Goal: Transaction & Acquisition: Purchase product/service

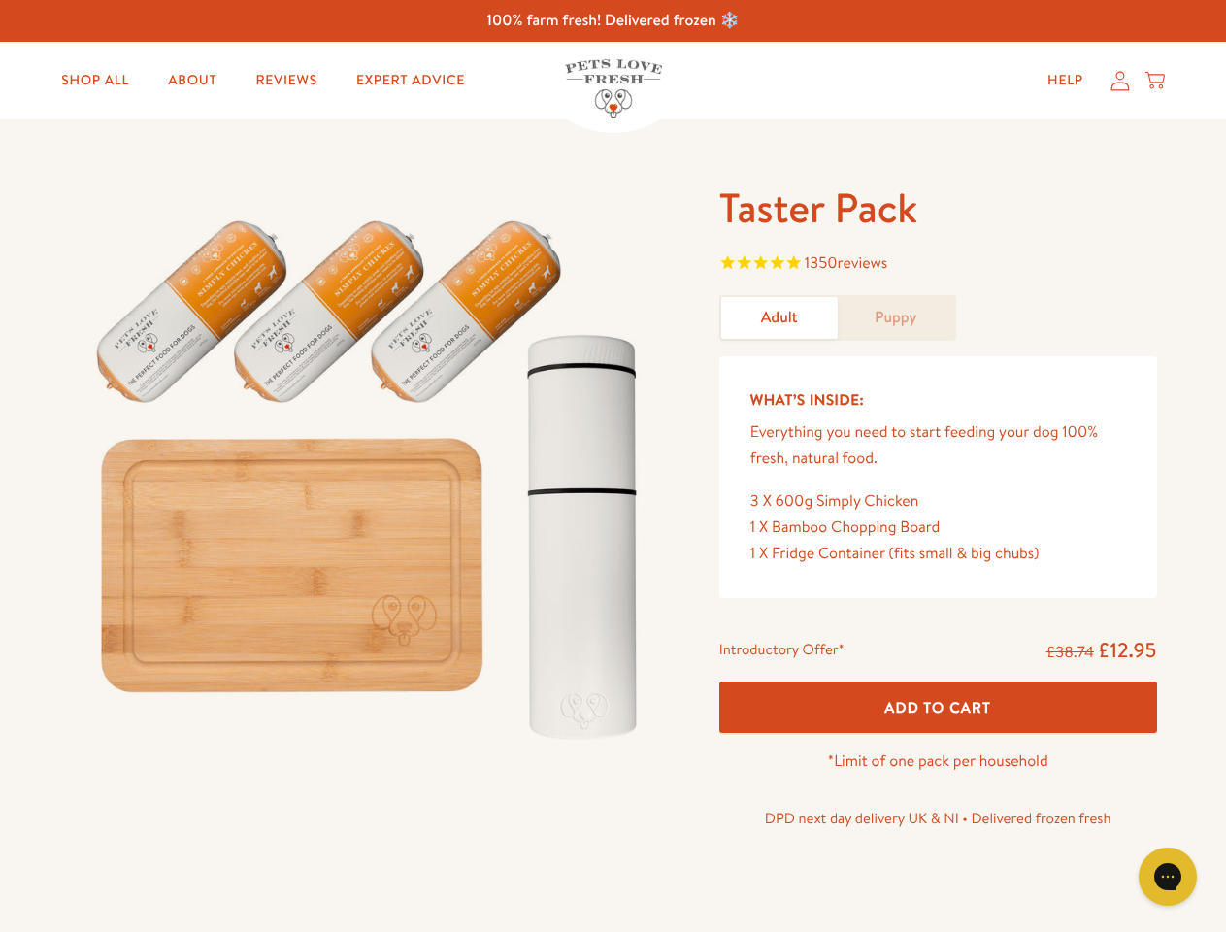
click at [613, 466] on img at bounding box center [371, 471] width 603 height 579
click at [938, 265] on span "1350 reviews" at bounding box center [938, 265] width 438 height 29
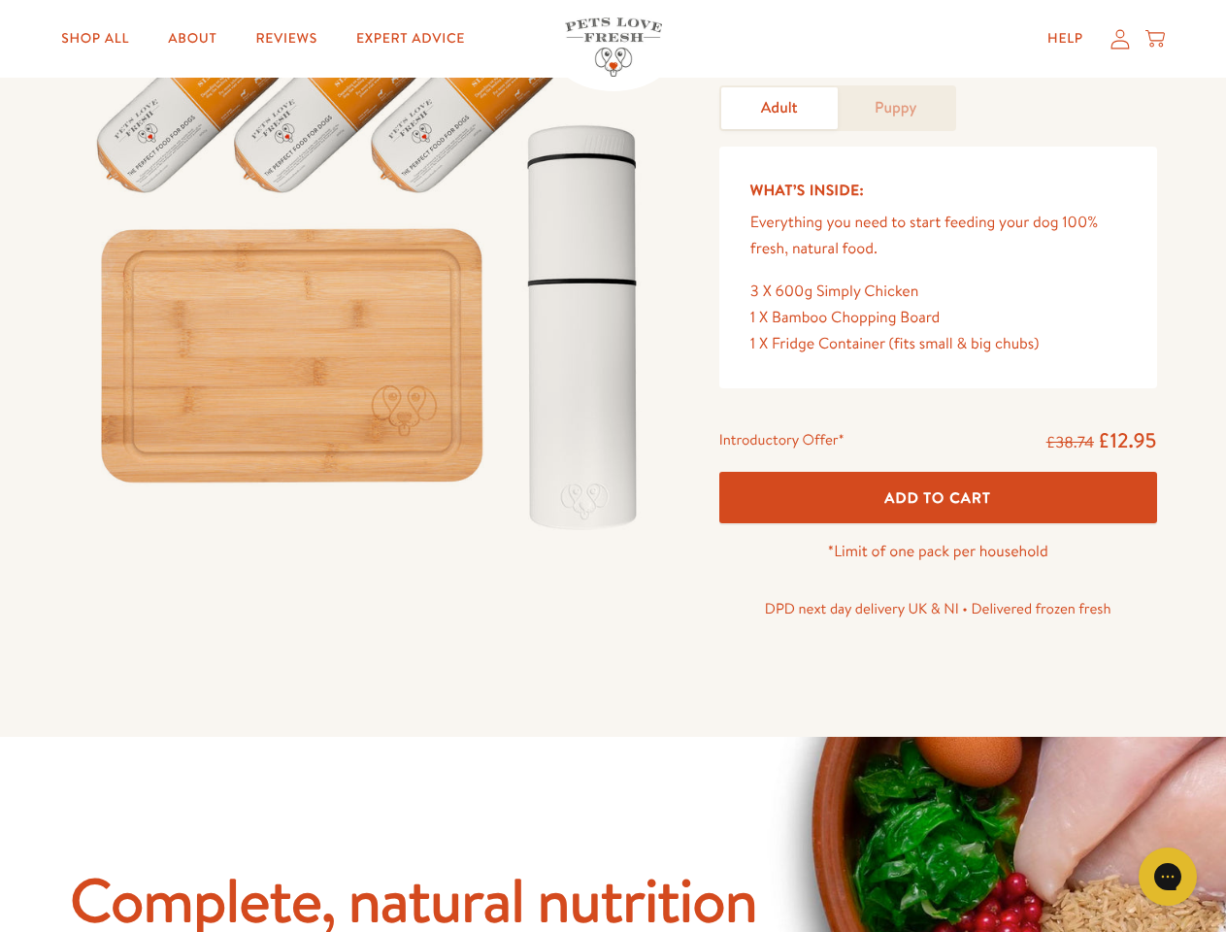
click at [938, 707] on div "Taster Pack 1350 reviews Adult Puppy What’s Inside: Everything you need to star…" at bounding box center [613, 323] width 1226 height 826
click at [1168, 877] on icon "Gorgias live chat" at bounding box center [1167, 876] width 18 height 18
